Goal: Information Seeking & Learning: Learn about a topic

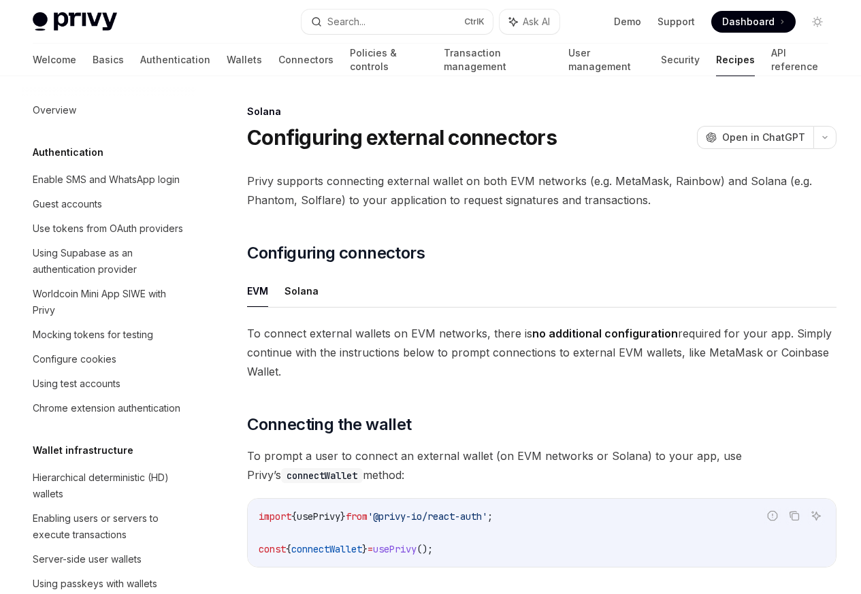
scroll to position [2180, 0]
